Goal: Find contact information: Find contact information

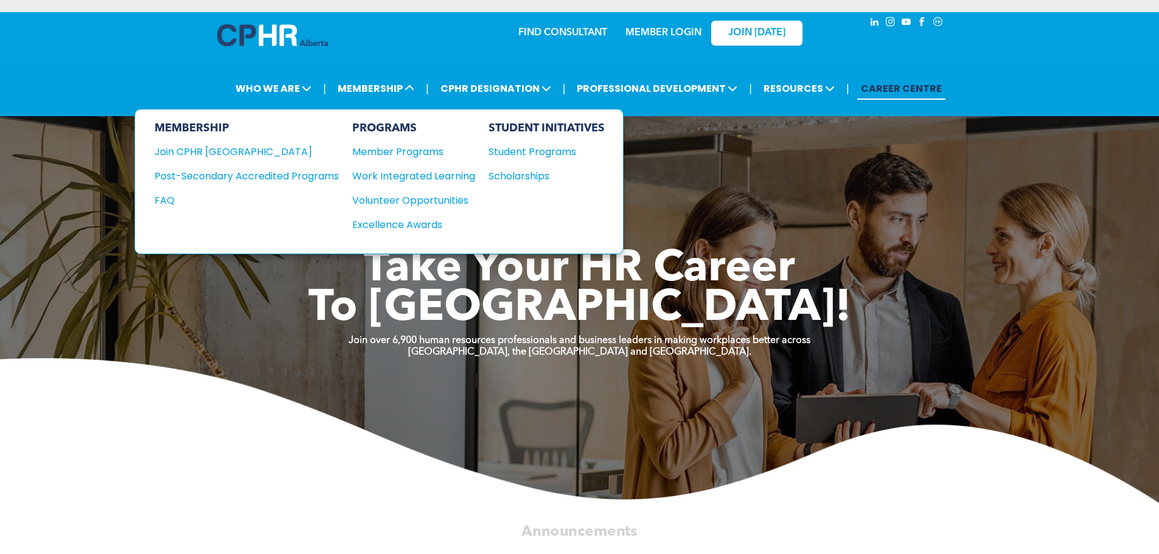
click at [415, 173] on div "Work Integrated Learning" at bounding box center [407, 175] width 111 height 15
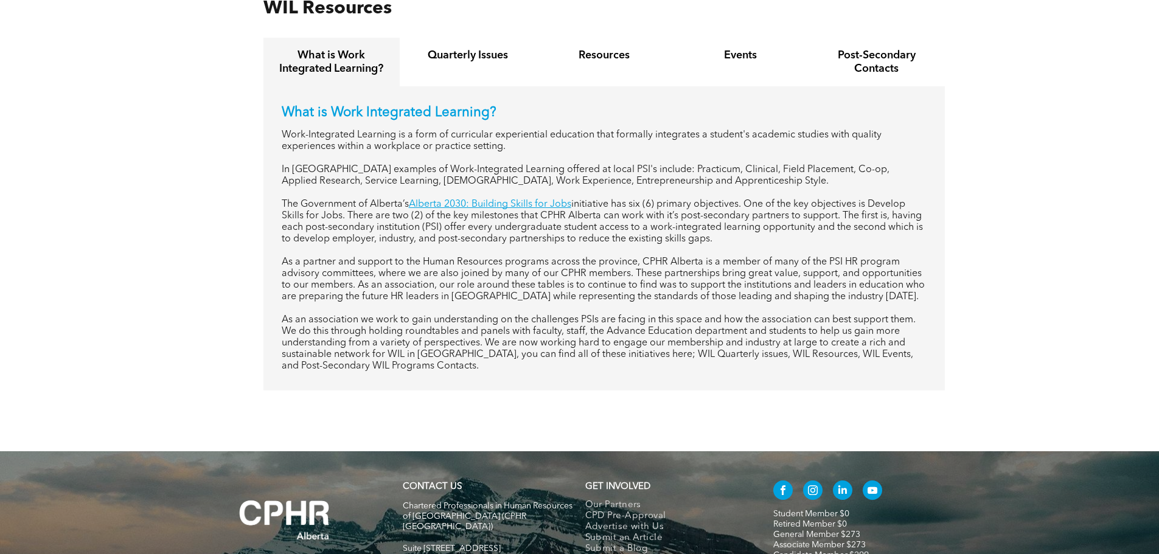
scroll to position [375, 0]
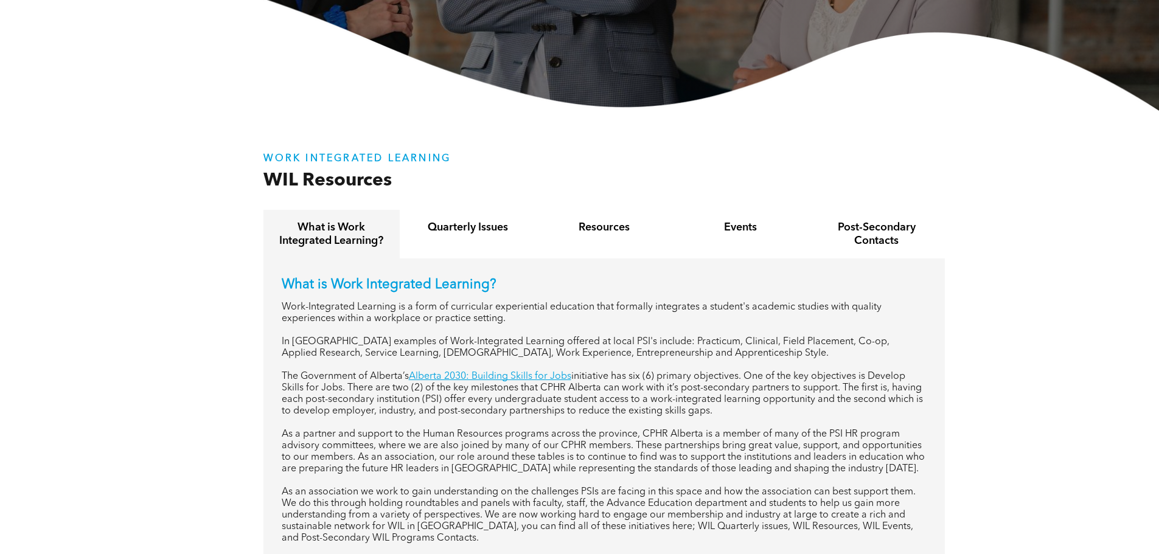
click at [895, 230] on h4 "Post-Secondary Contacts" at bounding box center [876, 234] width 114 height 27
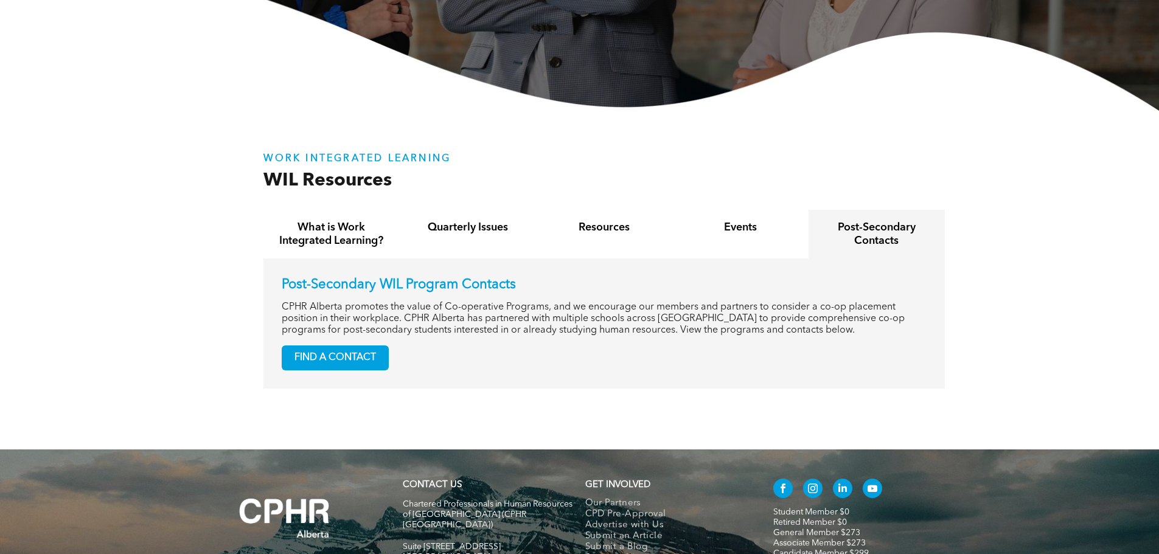
click at [368, 354] on span "FIND A CONTACT" at bounding box center [335, 358] width 106 height 24
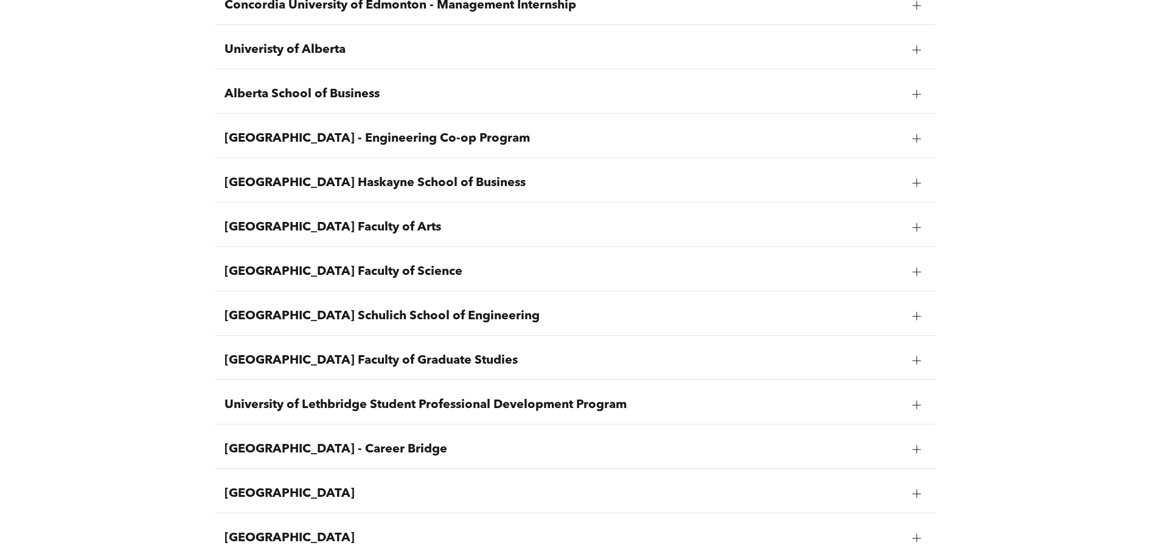
scroll to position [852, 0]
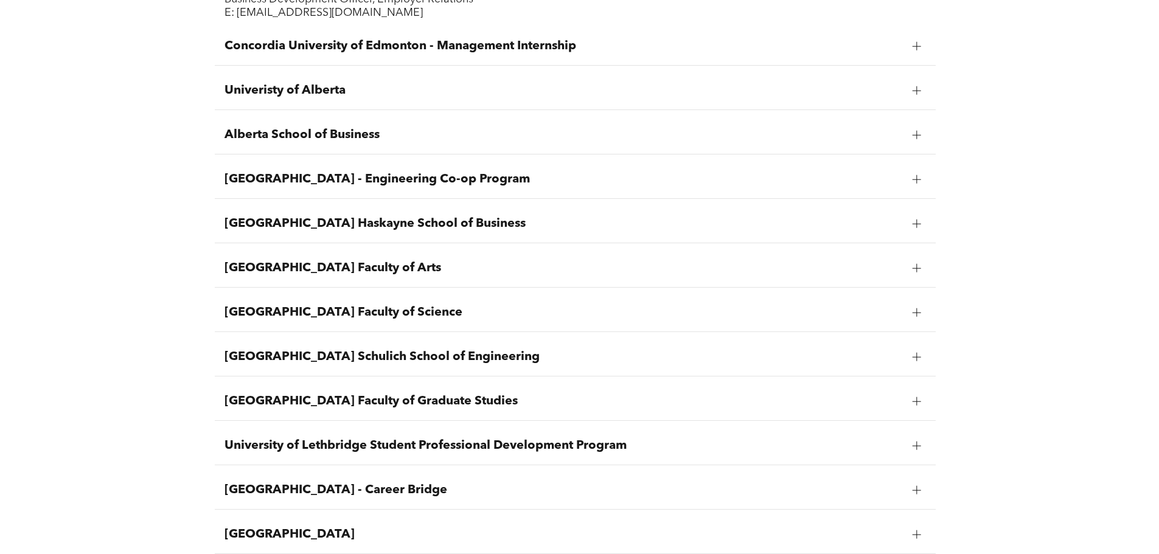
click at [389, 182] on span "[GEOGRAPHIC_DATA] - Engineering Co-op Program" at bounding box center [563, 179] width 678 height 15
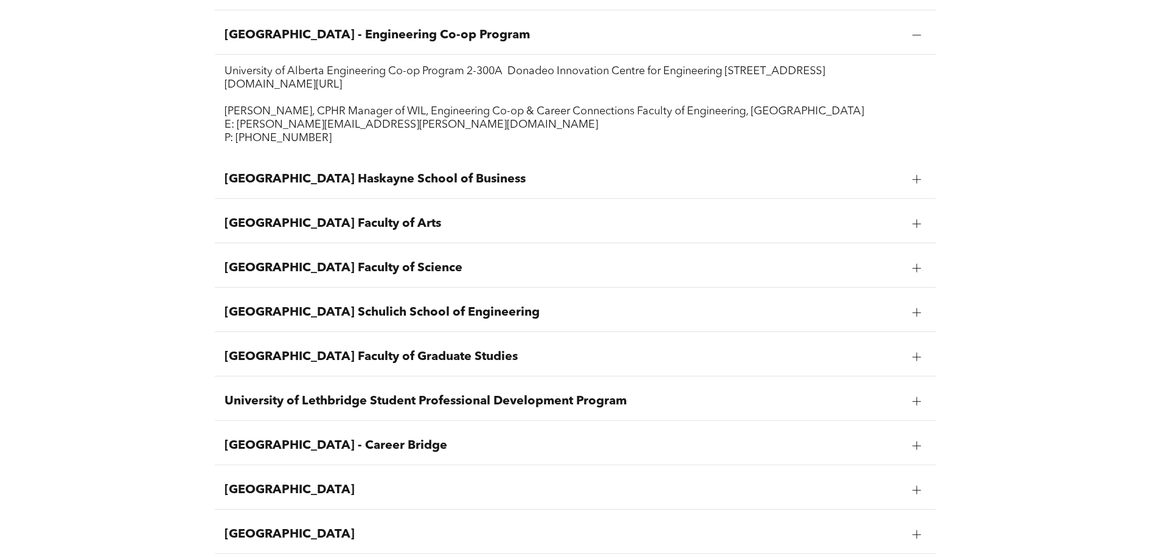
scroll to position [791, 0]
